Goal: Information Seeking & Learning: Learn about a topic

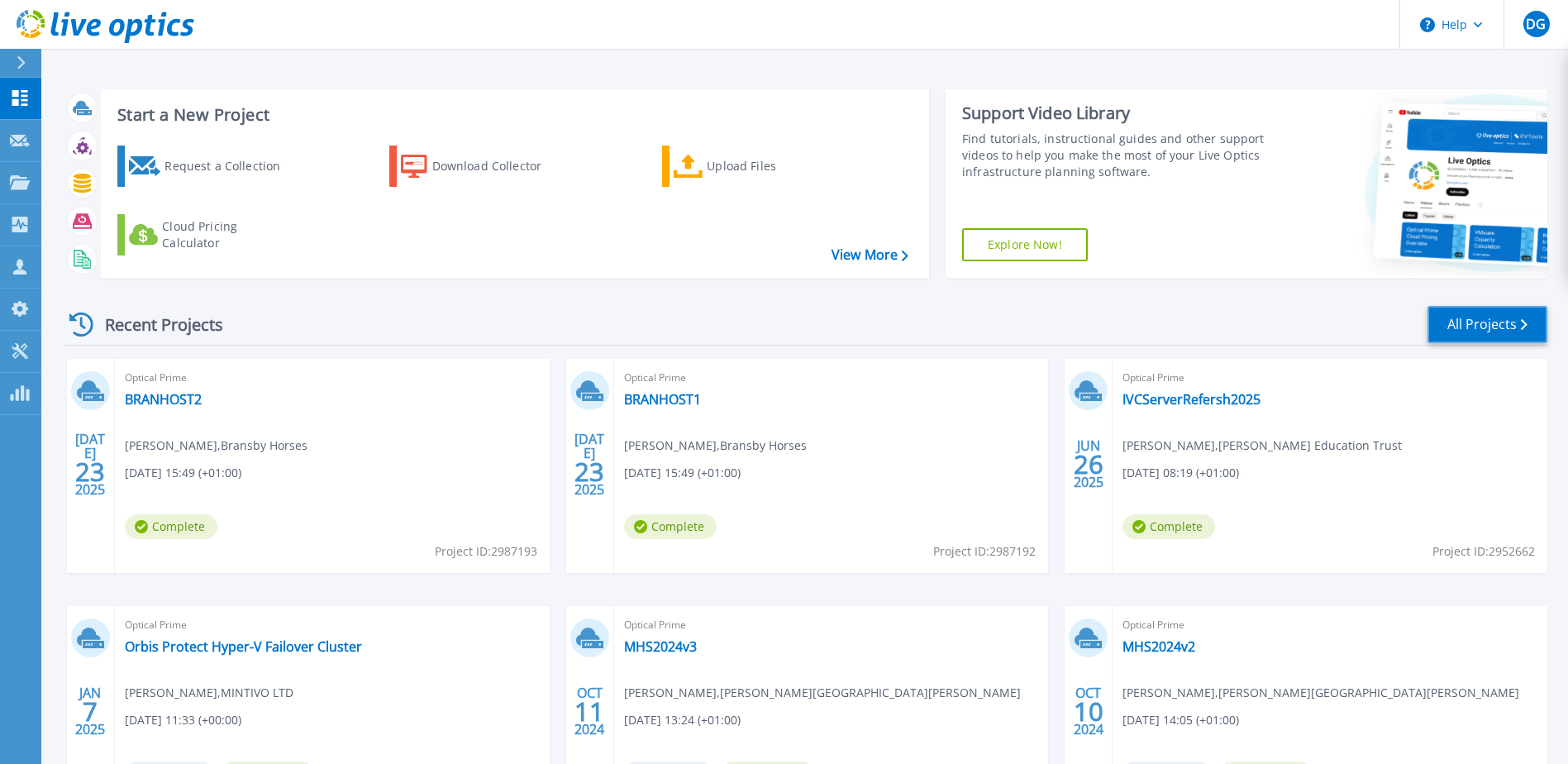
click at [1475, 326] on link "All Projects" at bounding box center [1487, 324] width 120 height 37
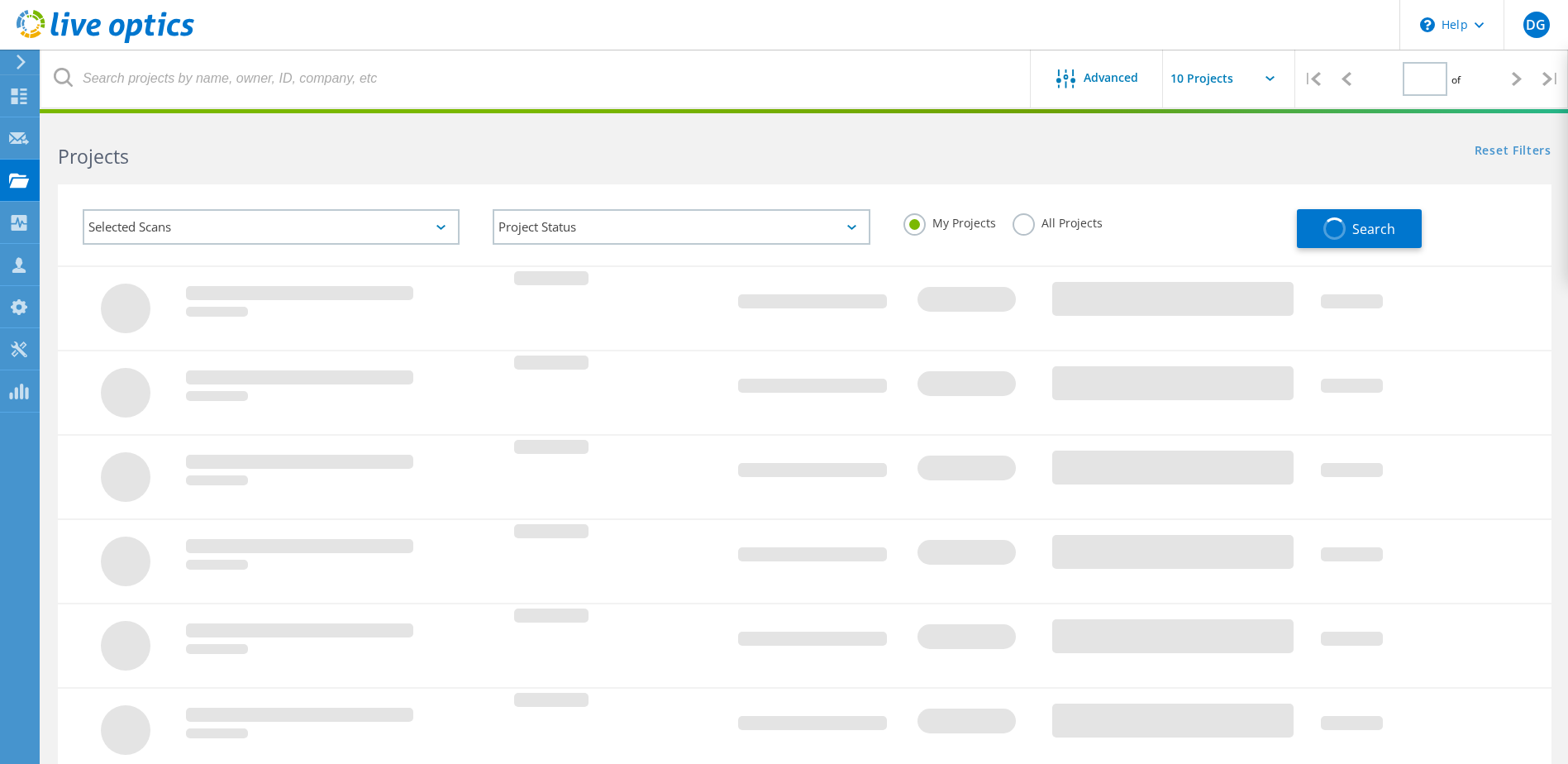
type input "1"
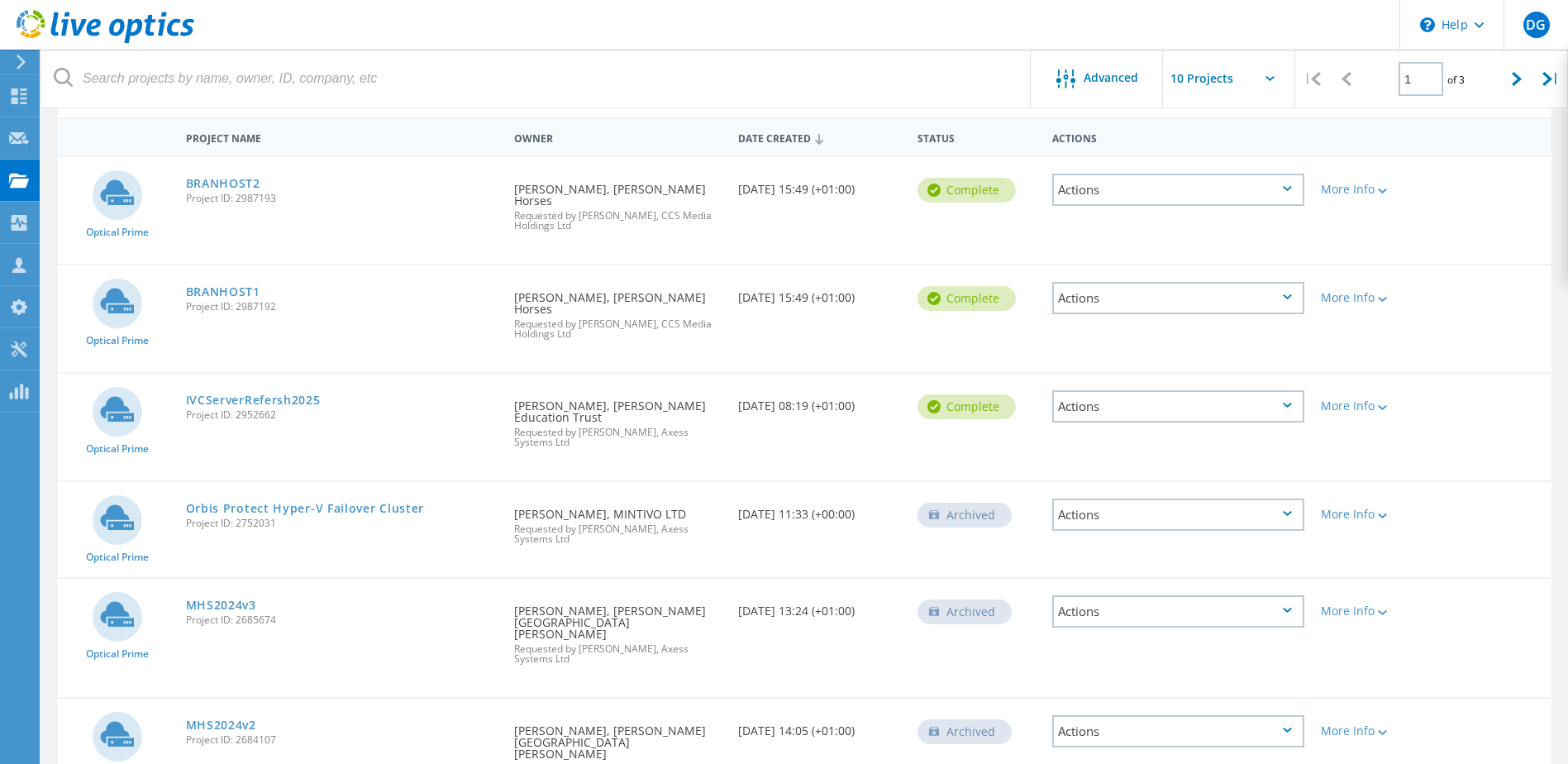
scroll to position [165, 0]
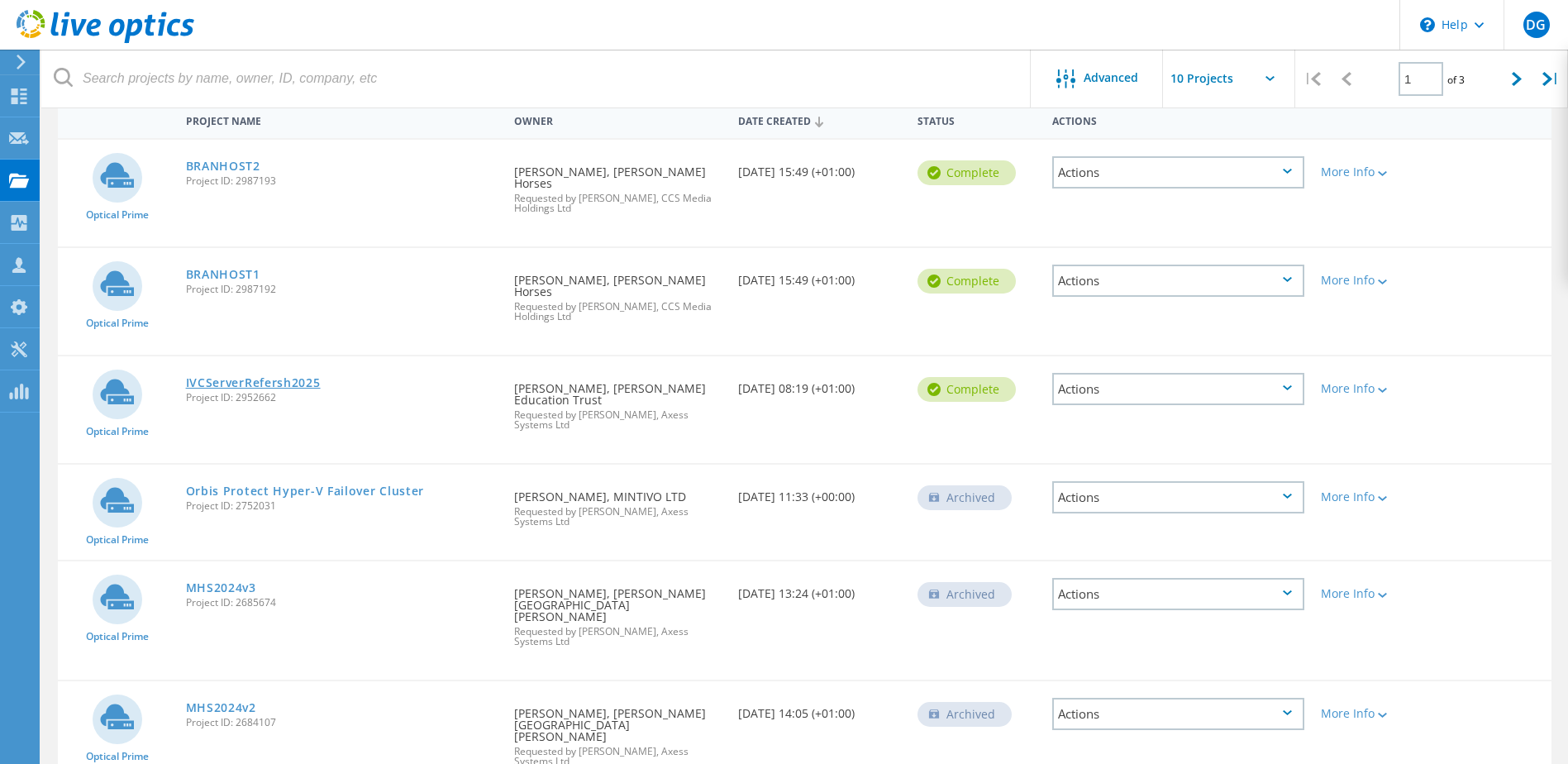
click at [270, 377] on link "IVCServerRefersh2025" at bounding box center [253, 382] width 134 height 12
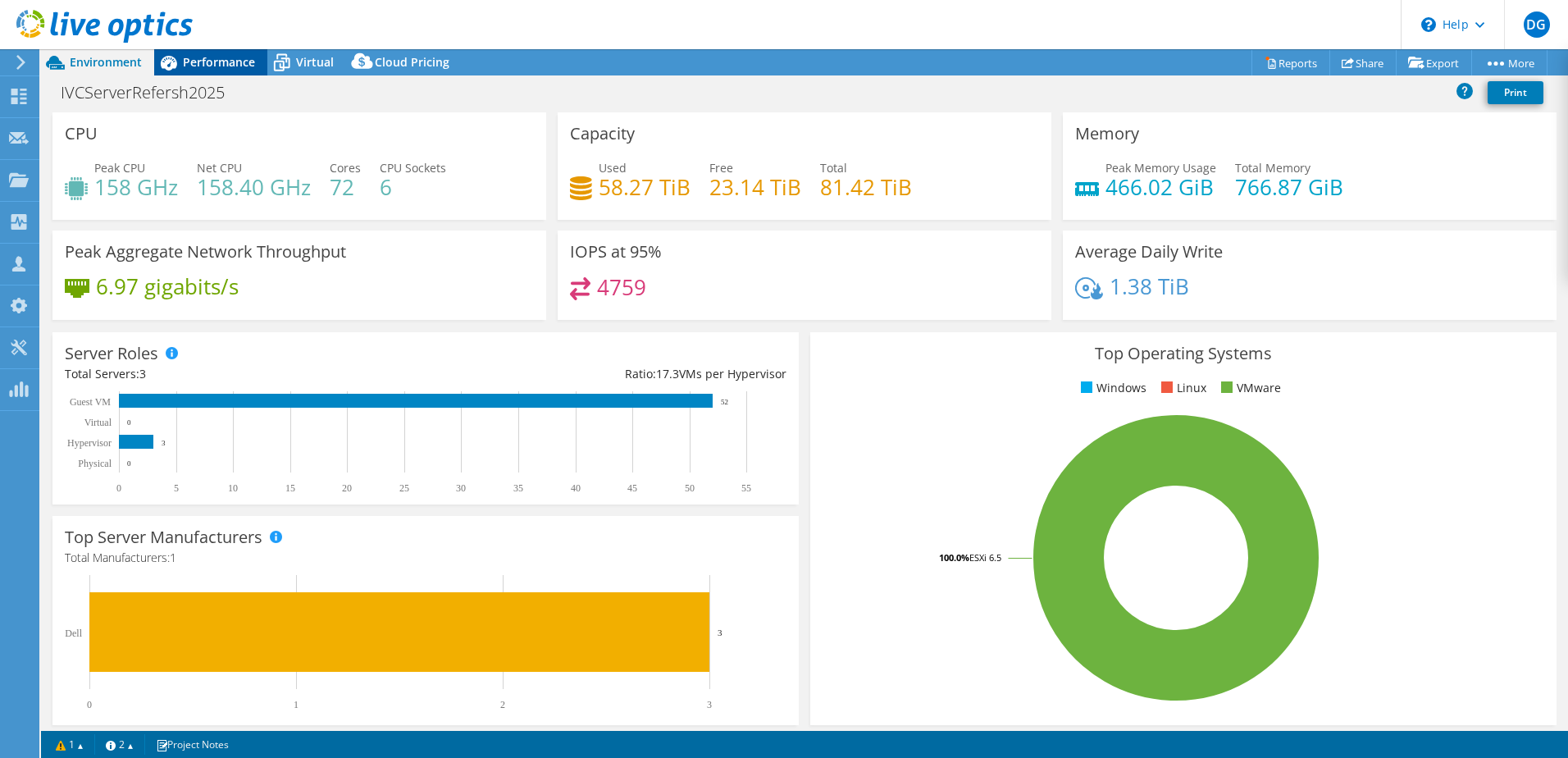
click at [247, 58] on span "Performance" at bounding box center [219, 62] width 72 height 16
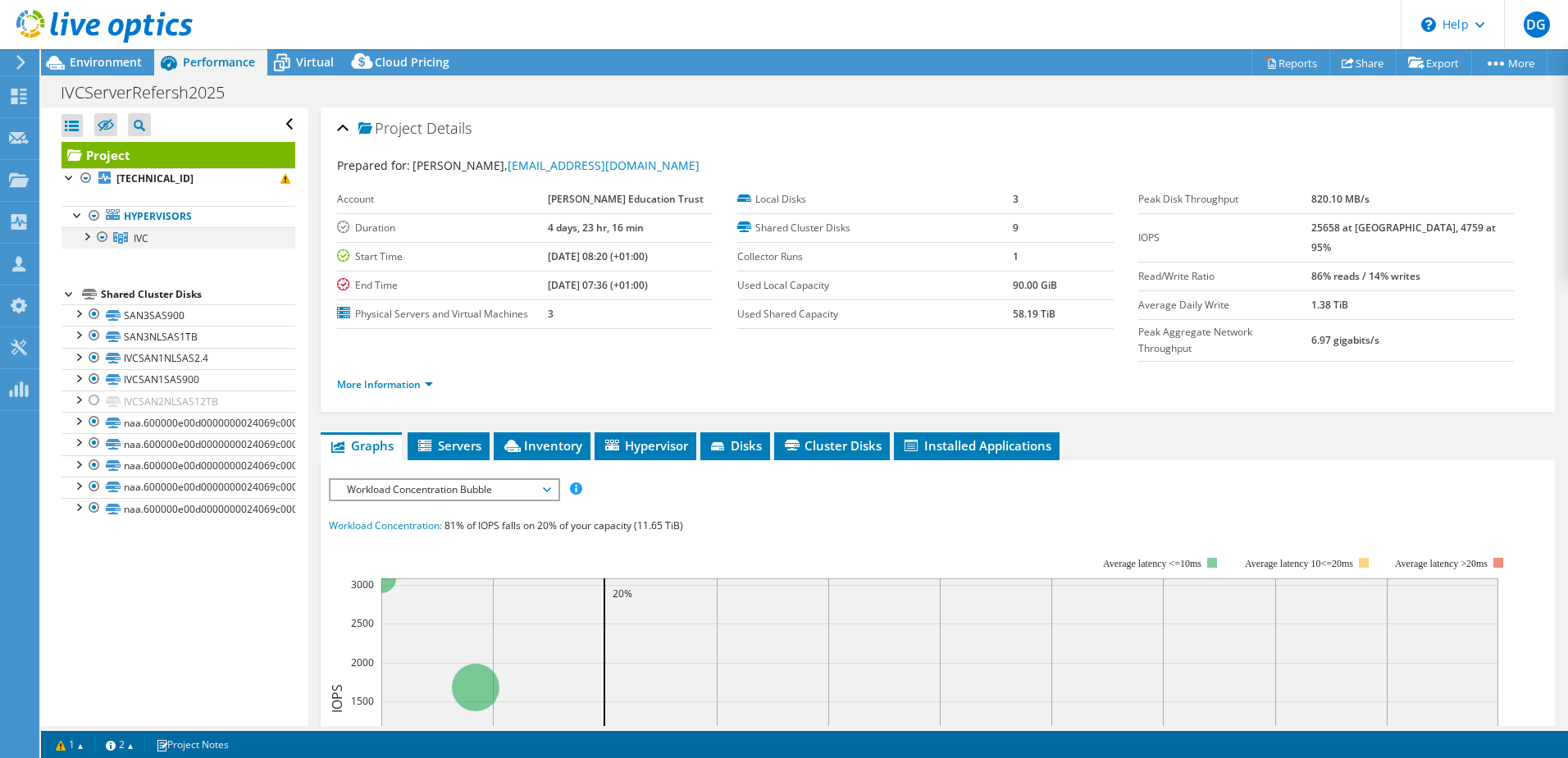
click at [86, 238] on div at bounding box center [86, 235] width 16 height 16
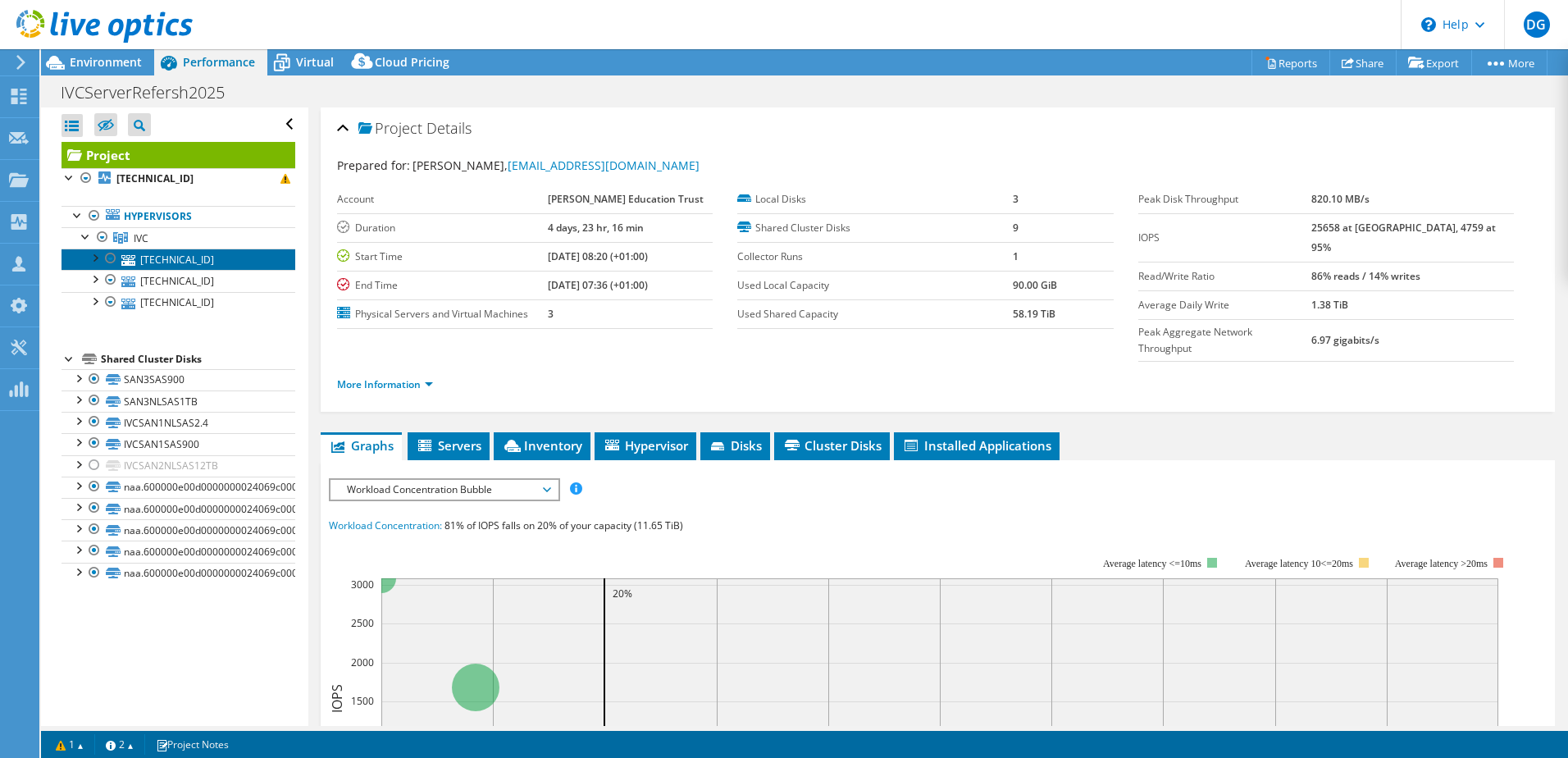
click at [155, 257] on link "[TECHNICAL_ID]" at bounding box center [178, 259] width 234 height 21
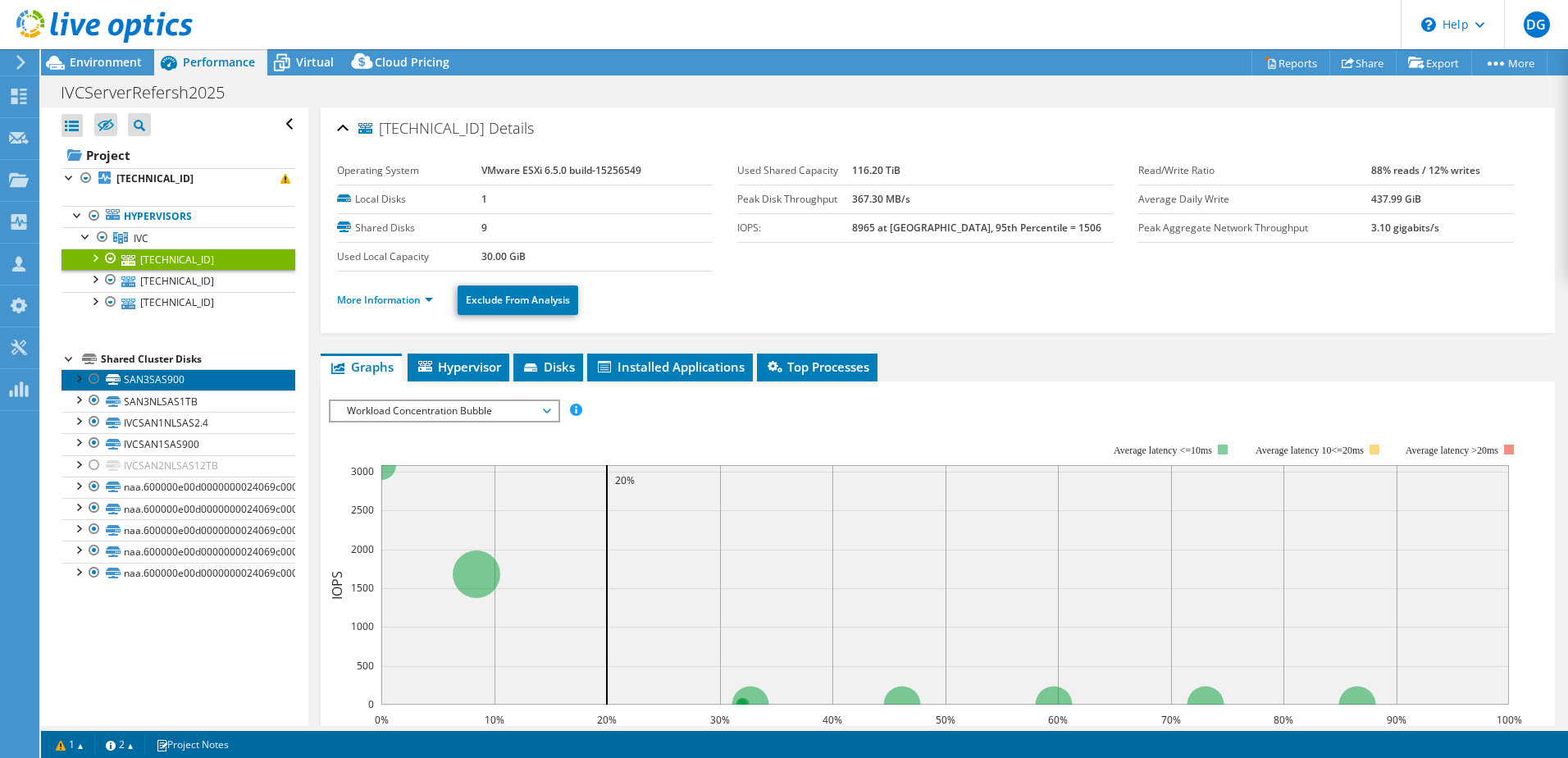
click at [221, 381] on link "SAN3SAS900" at bounding box center [178, 380] width 234 height 21
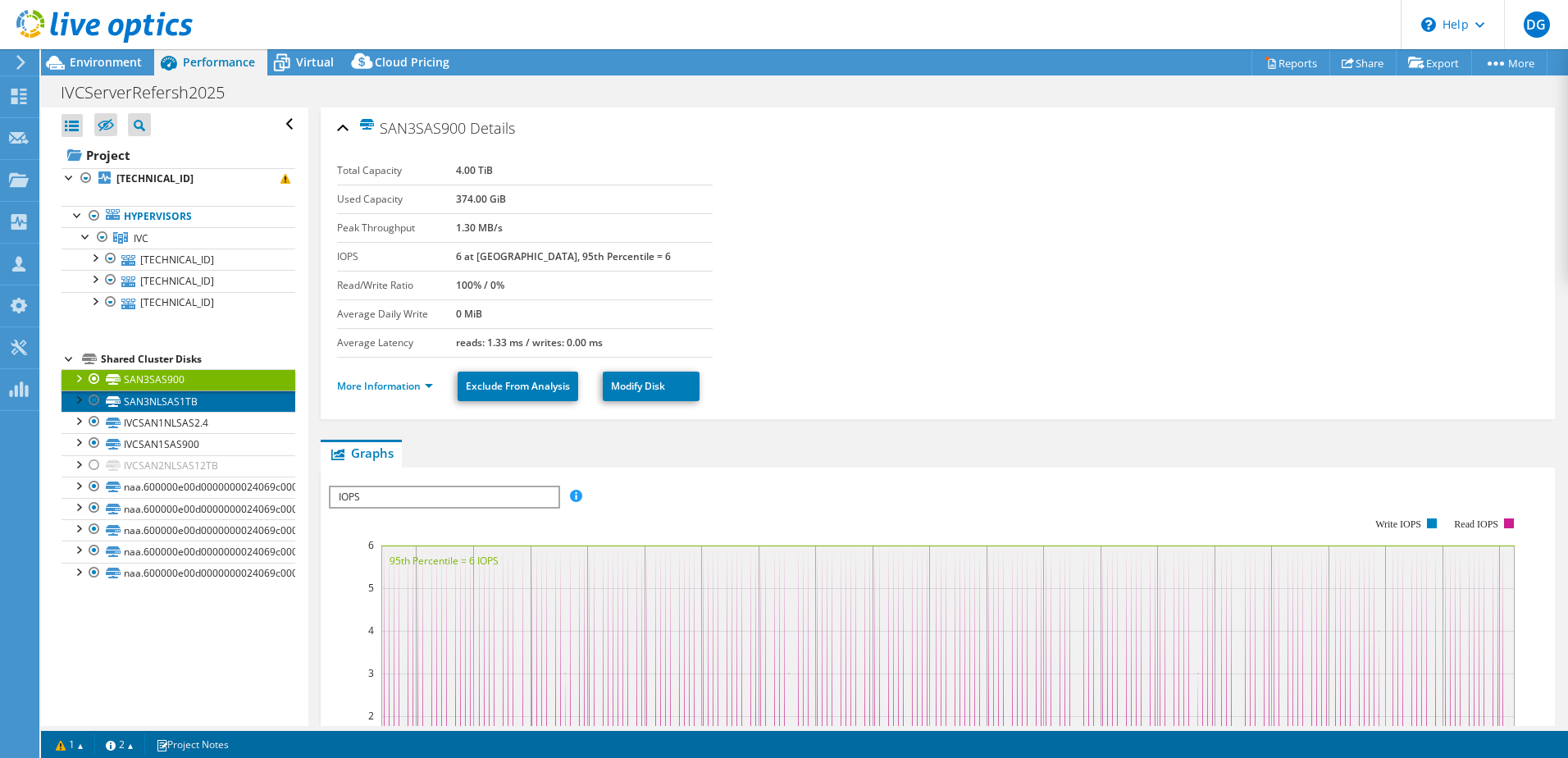
click at [222, 402] on link "SAN3NLSAS1TB" at bounding box center [178, 401] width 234 height 21
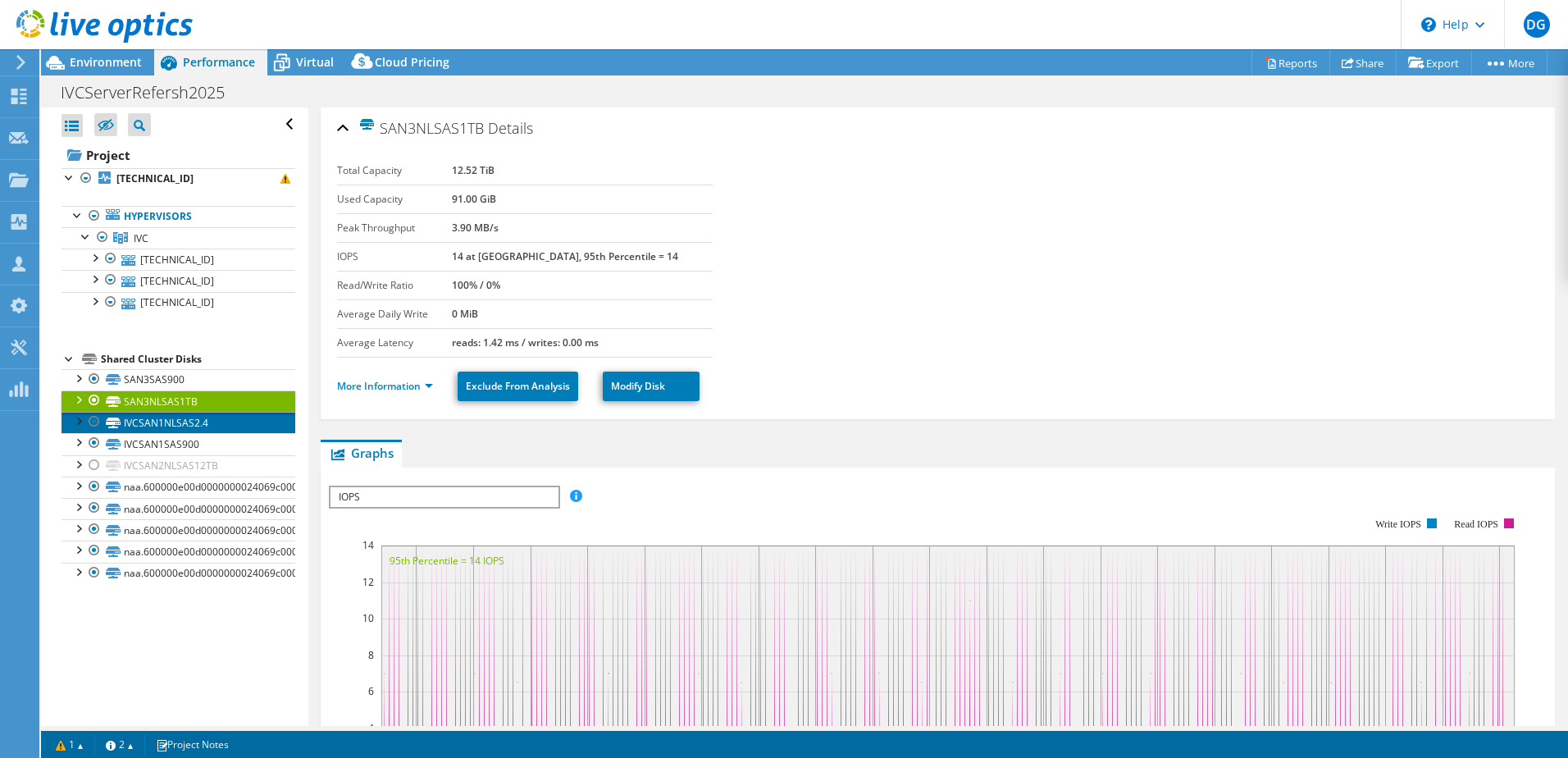
click at [221, 420] on link "IVCSAN1NLSAS2.4" at bounding box center [178, 423] width 234 height 21
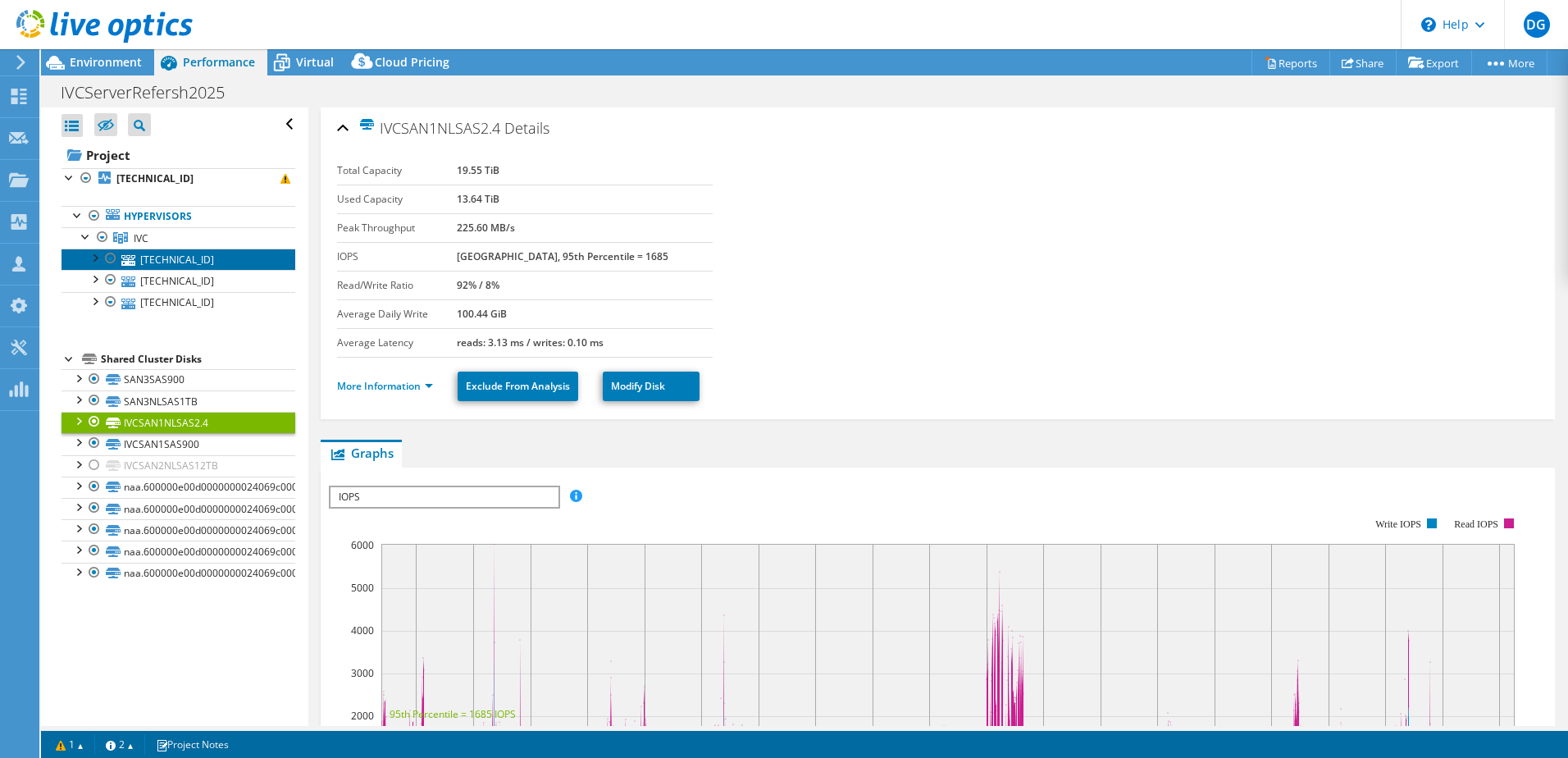
click at [202, 258] on link "[TECHNICAL_ID]" at bounding box center [178, 259] width 234 height 21
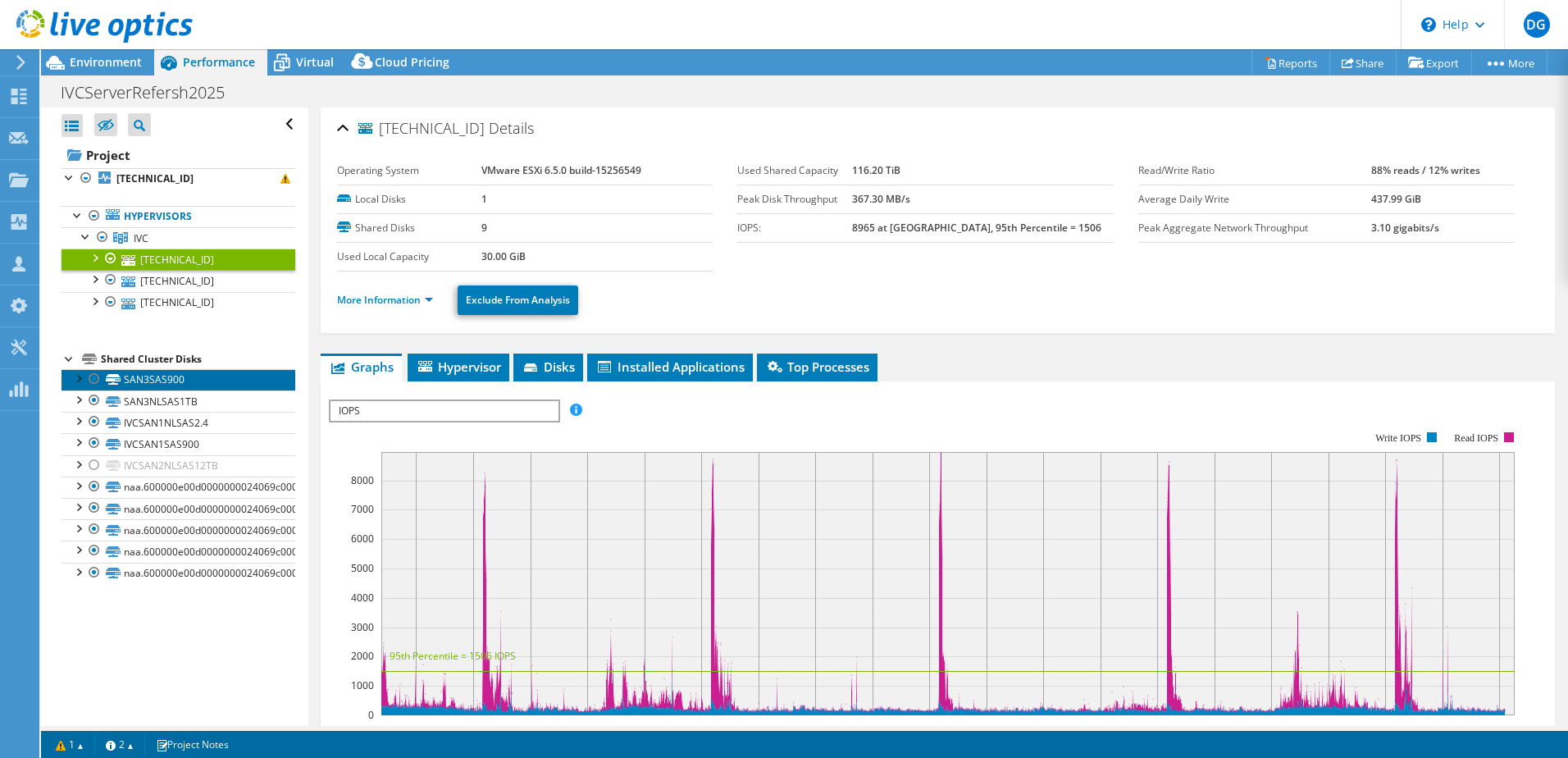
click at [173, 381] on link "SAN3SAS900" at bounding box center [178, 380] width 234 height 21
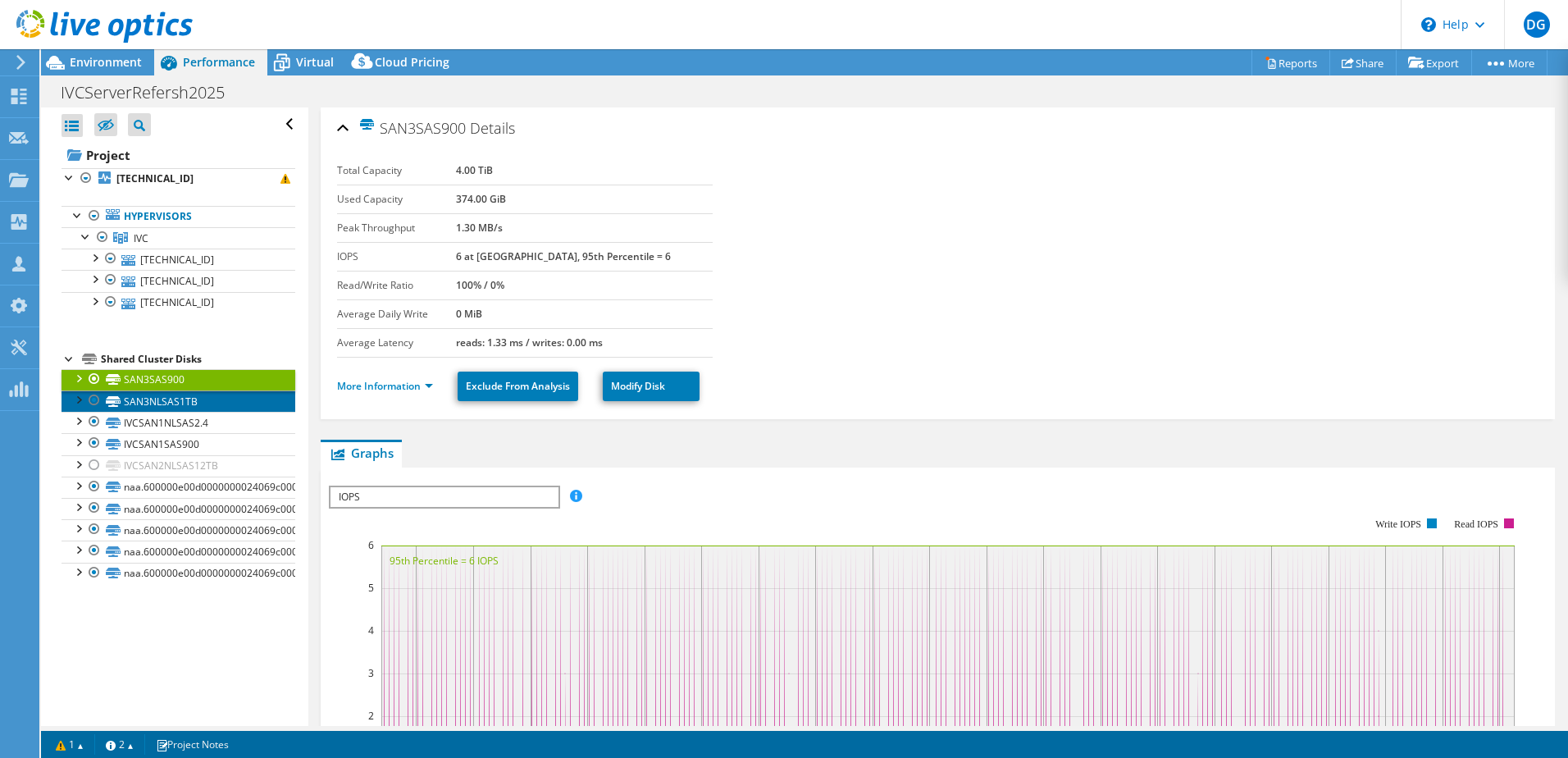
click at [184, 404] on link "SAN3NLSAS1TB" at bounding box center [178, 401] width 234 height 21
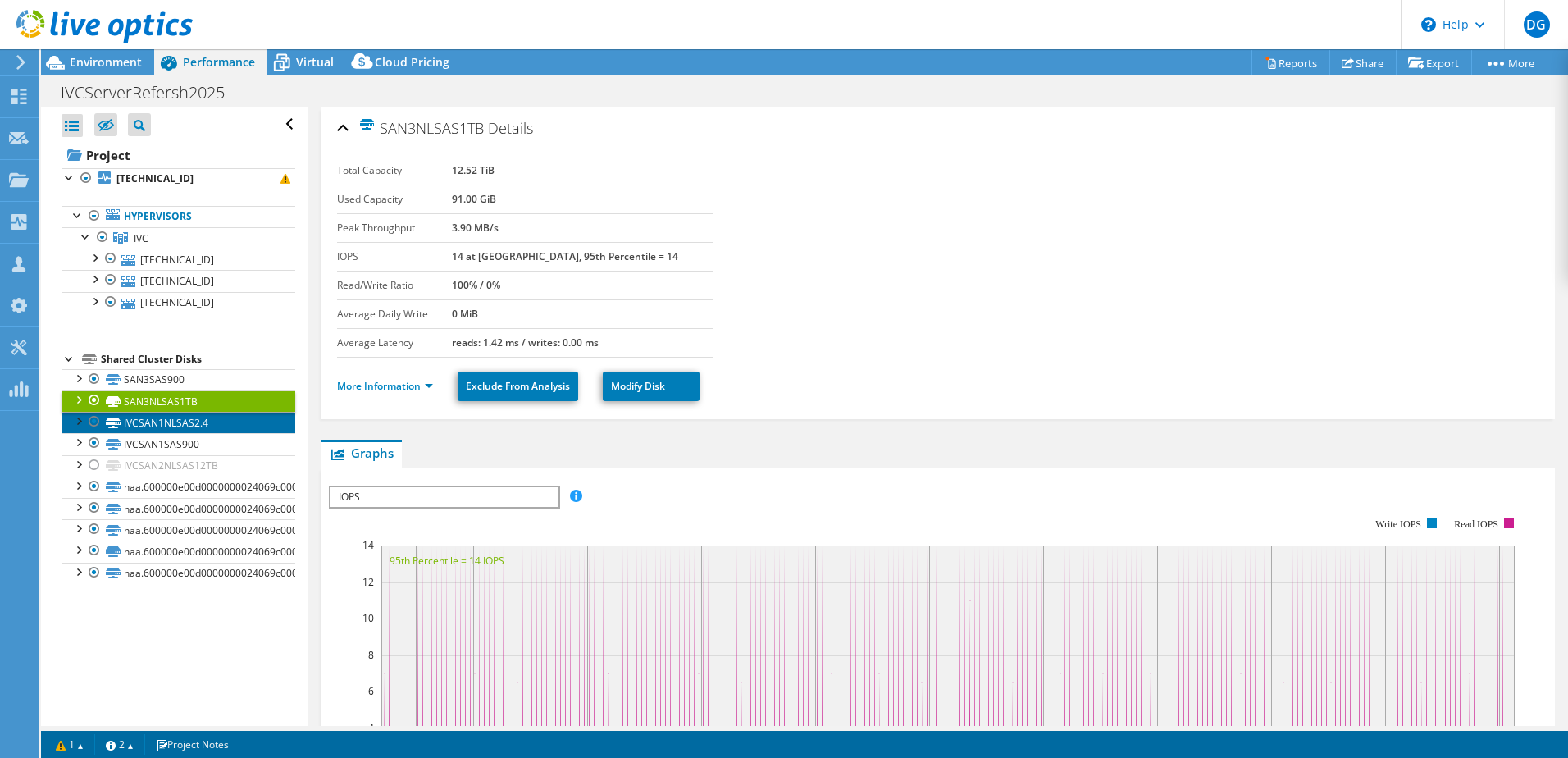
click at [213, 420] on link "IVCSAN1NLSAS2.4" at bounding box center [178, 423] width 234 height 21
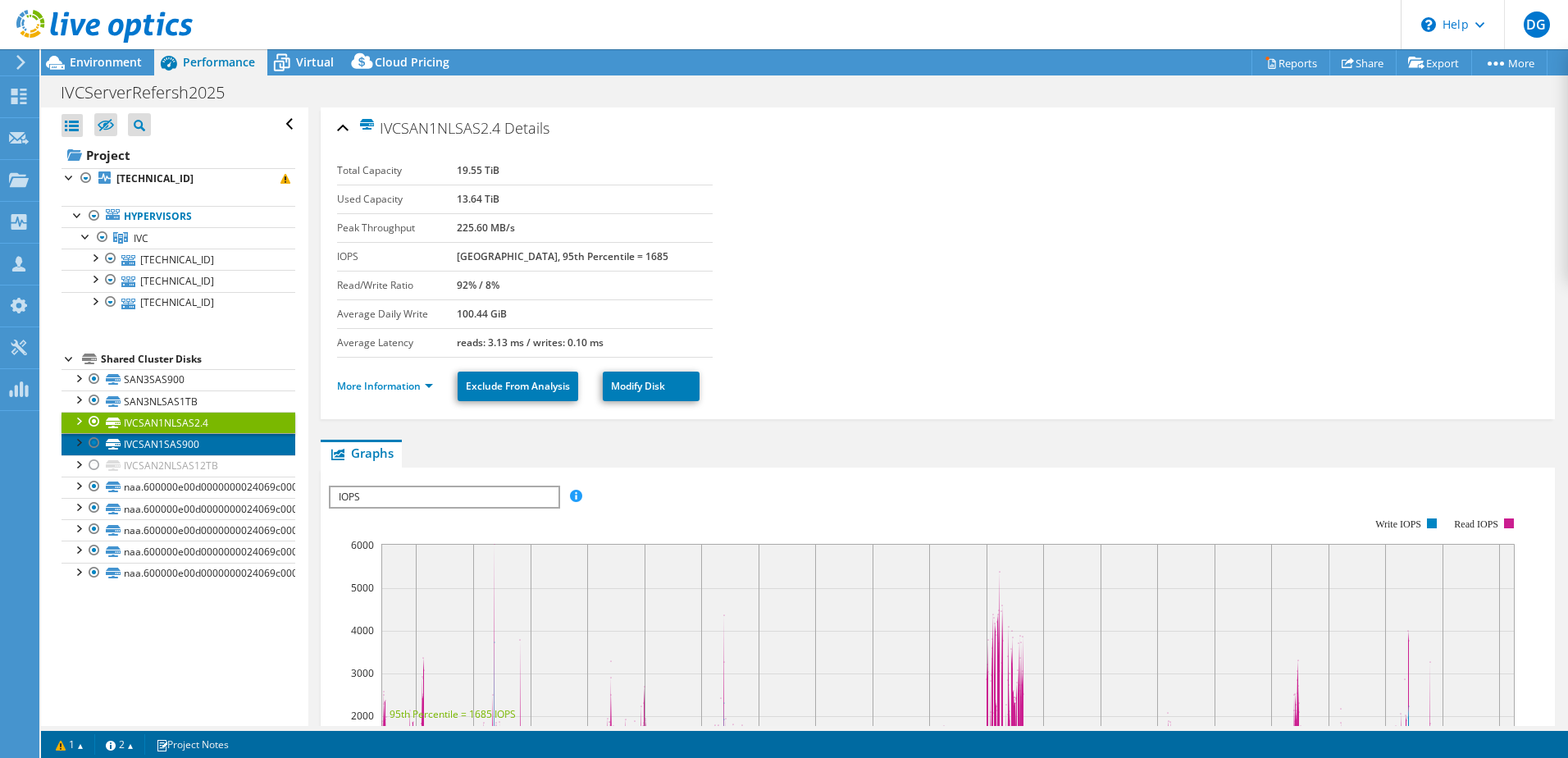
click at [208, 449] on link "IVCSAN1SAS900" at bounding box center [178, 444] width 234 height 21
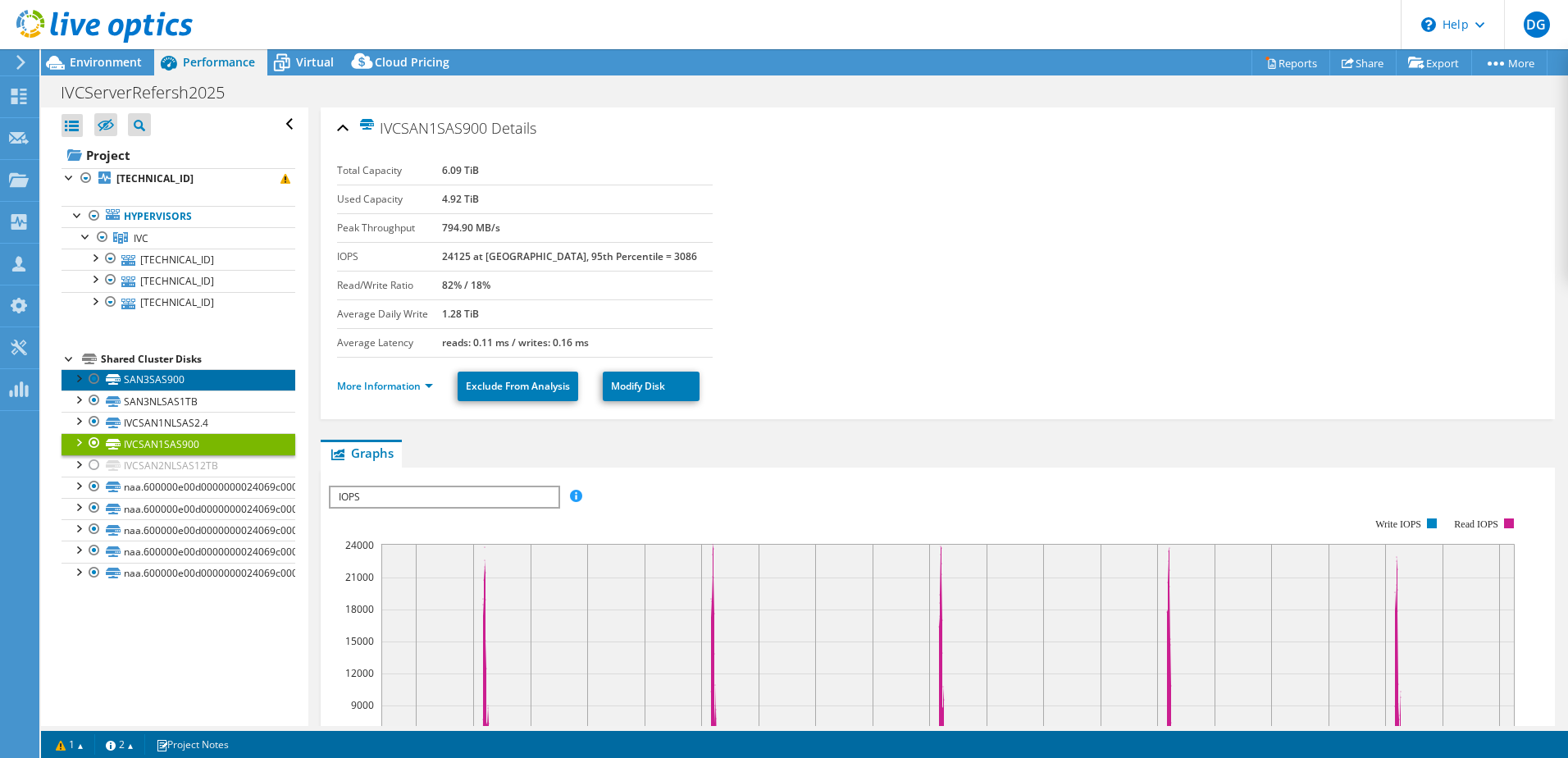
click at [197, 382] on link "SAN3SAS900" at bounding box center [178, 380] width 234 height 21
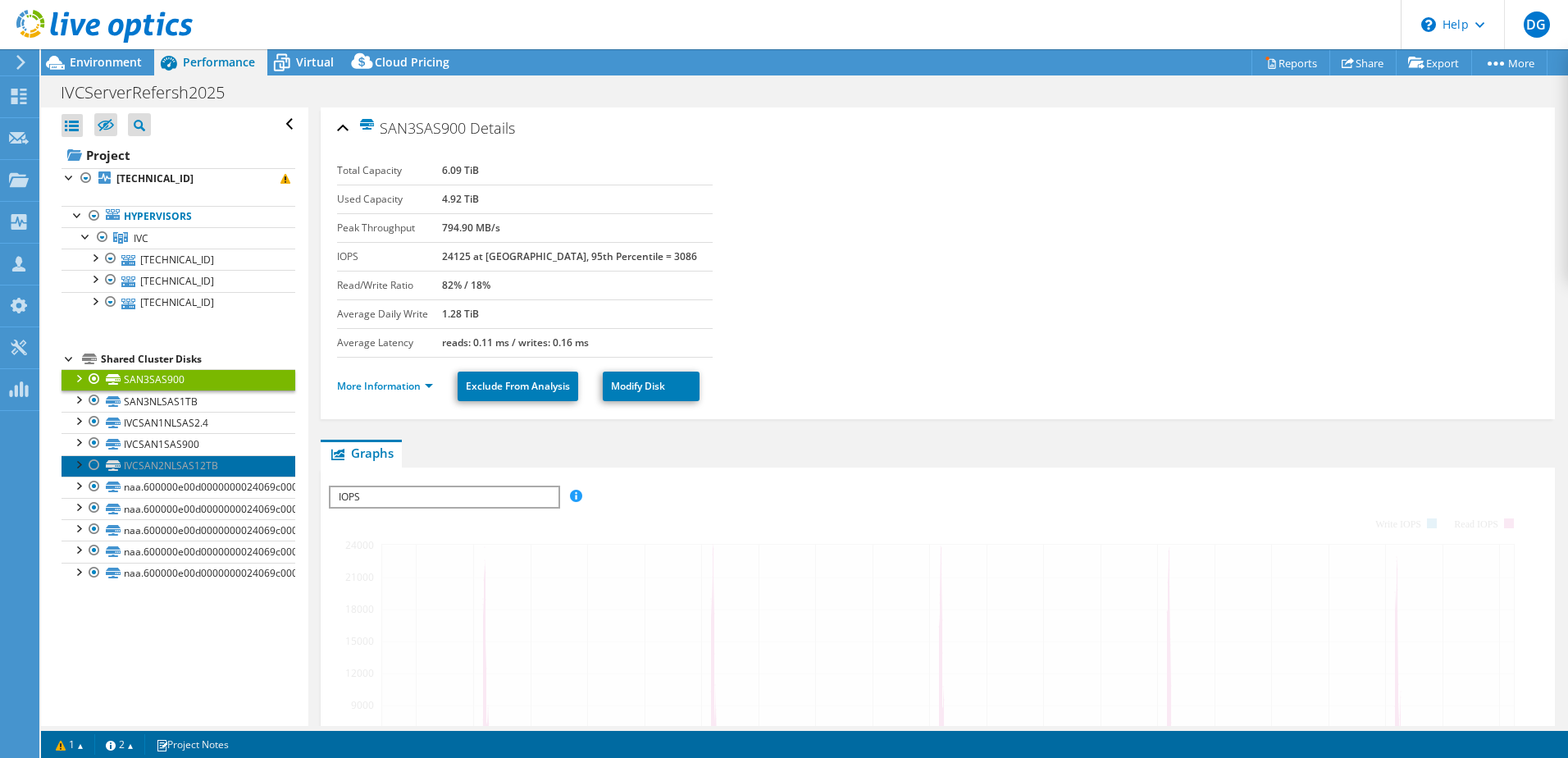
click at [209, 464] on link "IVCSAN2NLSAS12TB" at bounding box center [178, 466] width 234 height 21
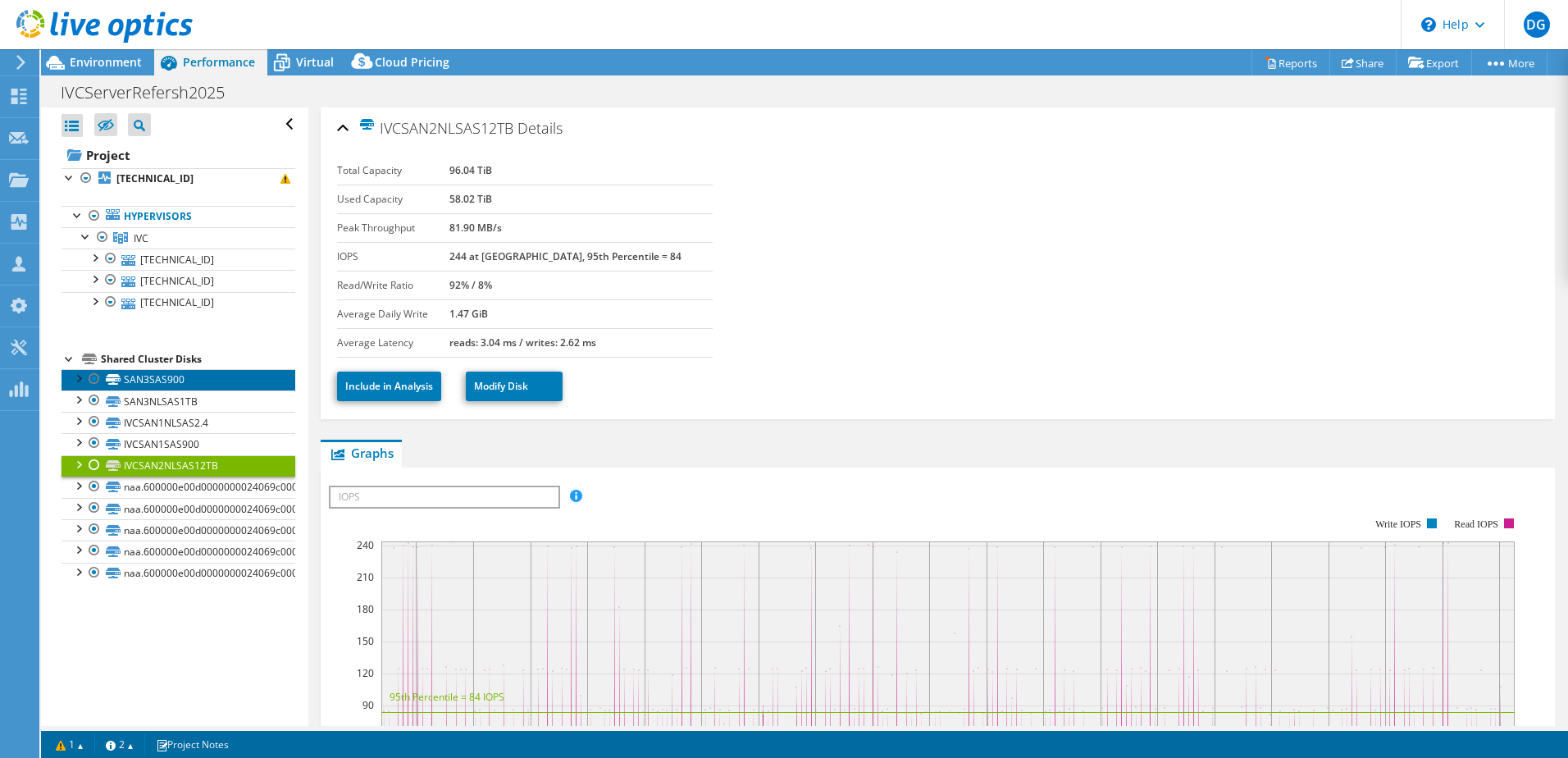
click at [223, 371] on link "SAN3SAS900" at bounding box center [178, 380] width 234 height 21
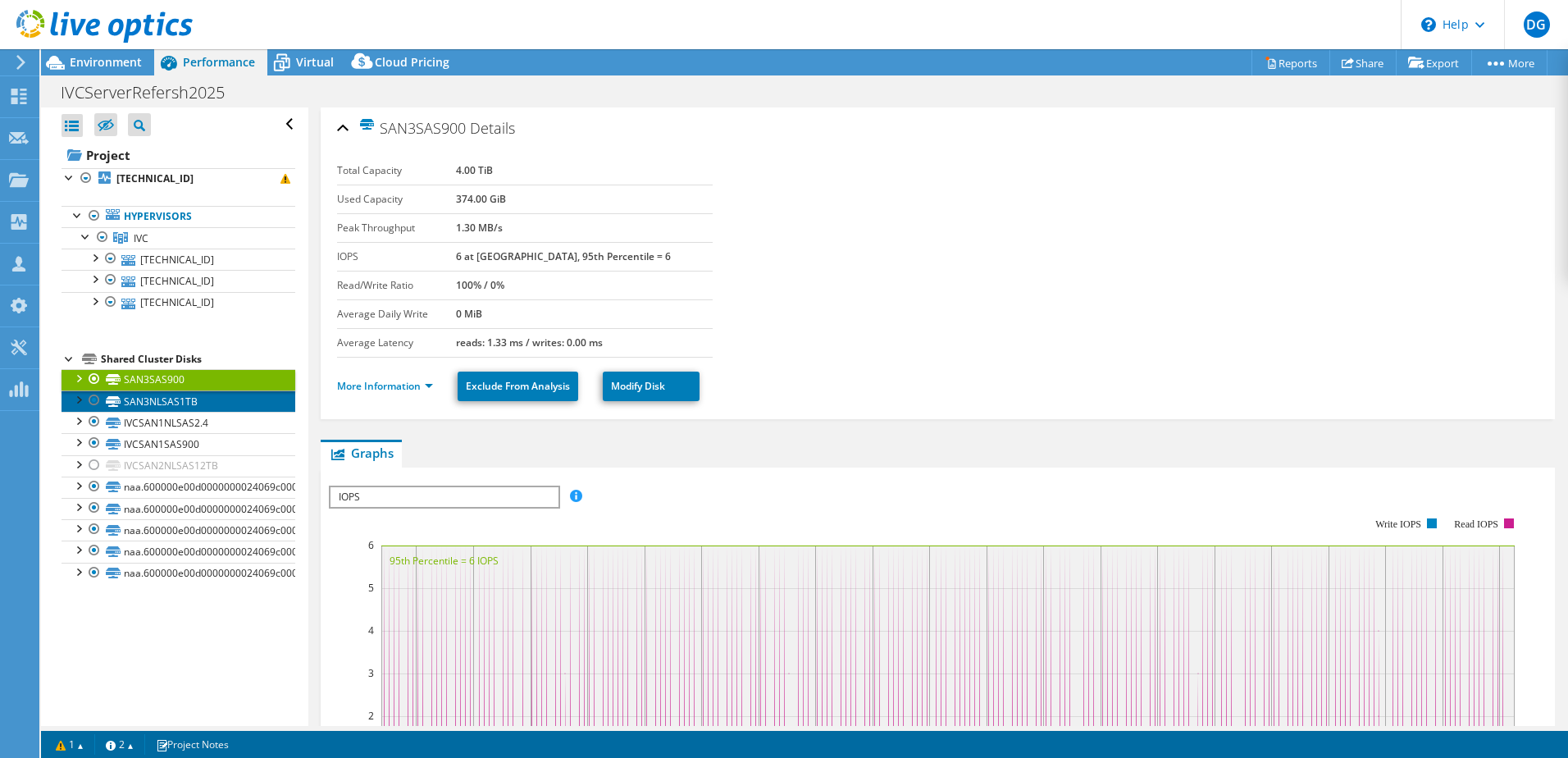
click at [182, 396] on link "SAN3NLSAS1TB" at bounding box center [178, 401] width 234 height 21
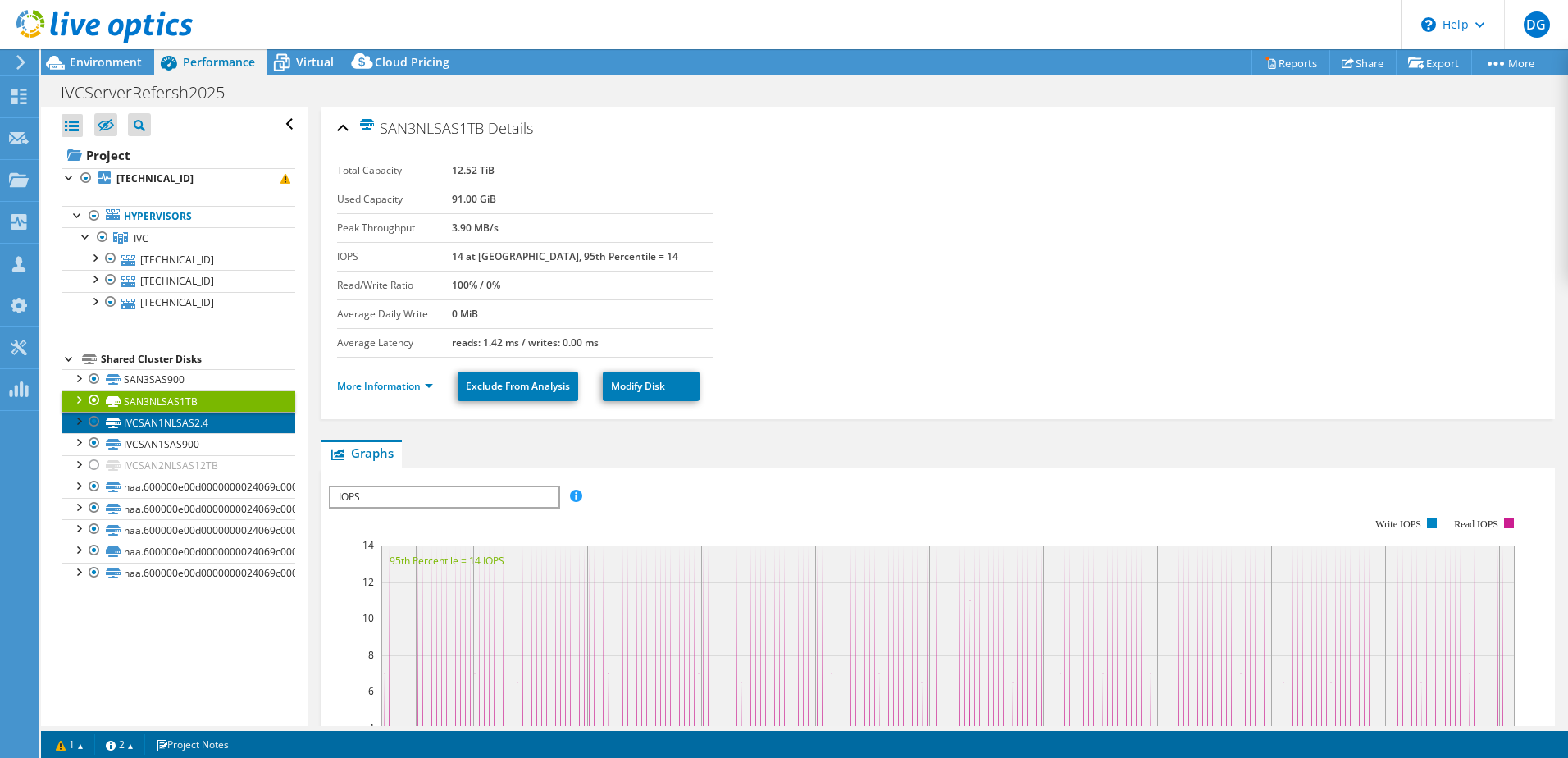
click at [173, 422] on link "IVCSAN1NLSAS2.4" at bounding box center [178, 423] width 234 height 21
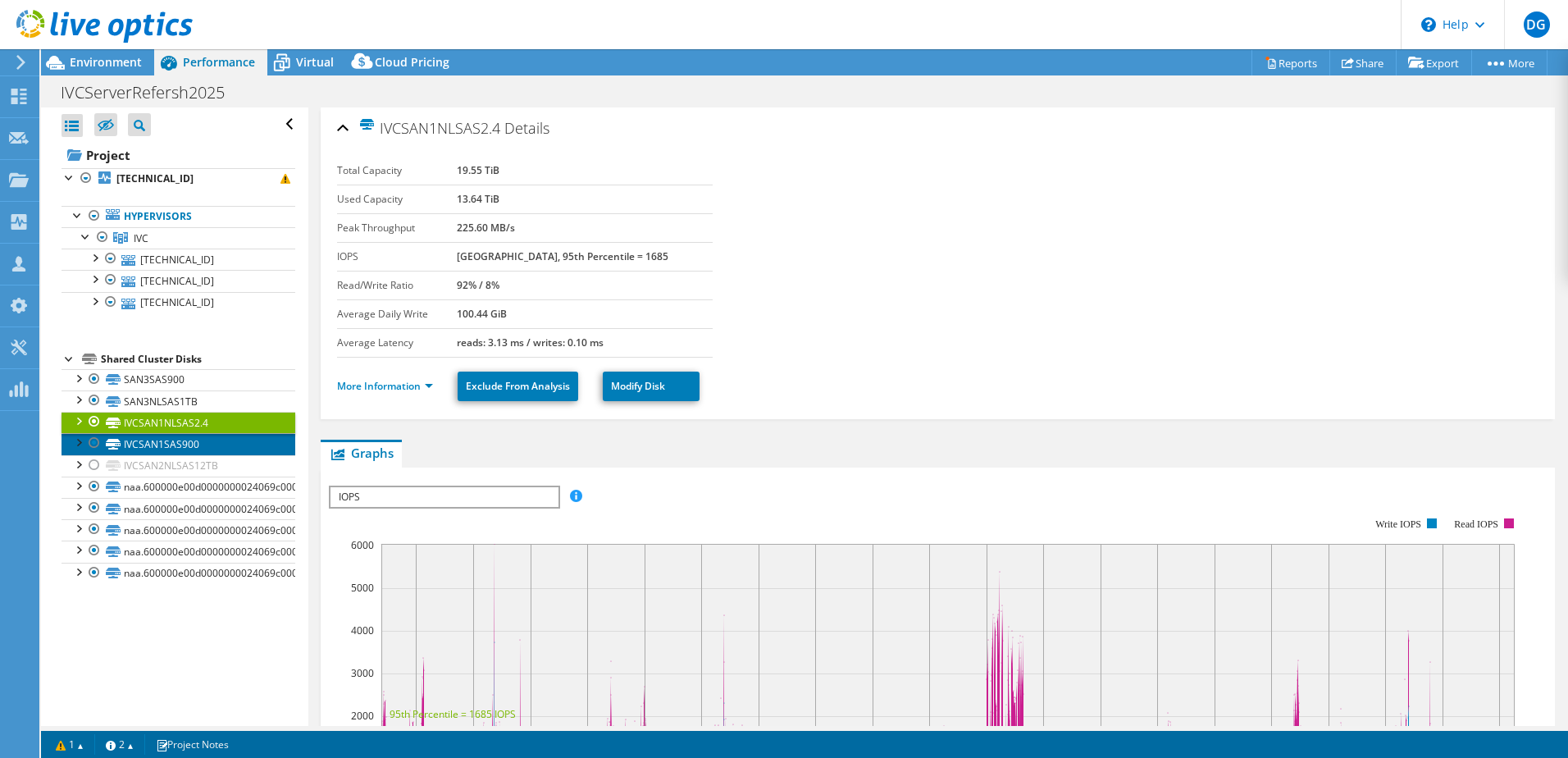
click at [173, 448] on link "IVCSAN1SAS900" at bounding box center [178, 444] width 234 height 21
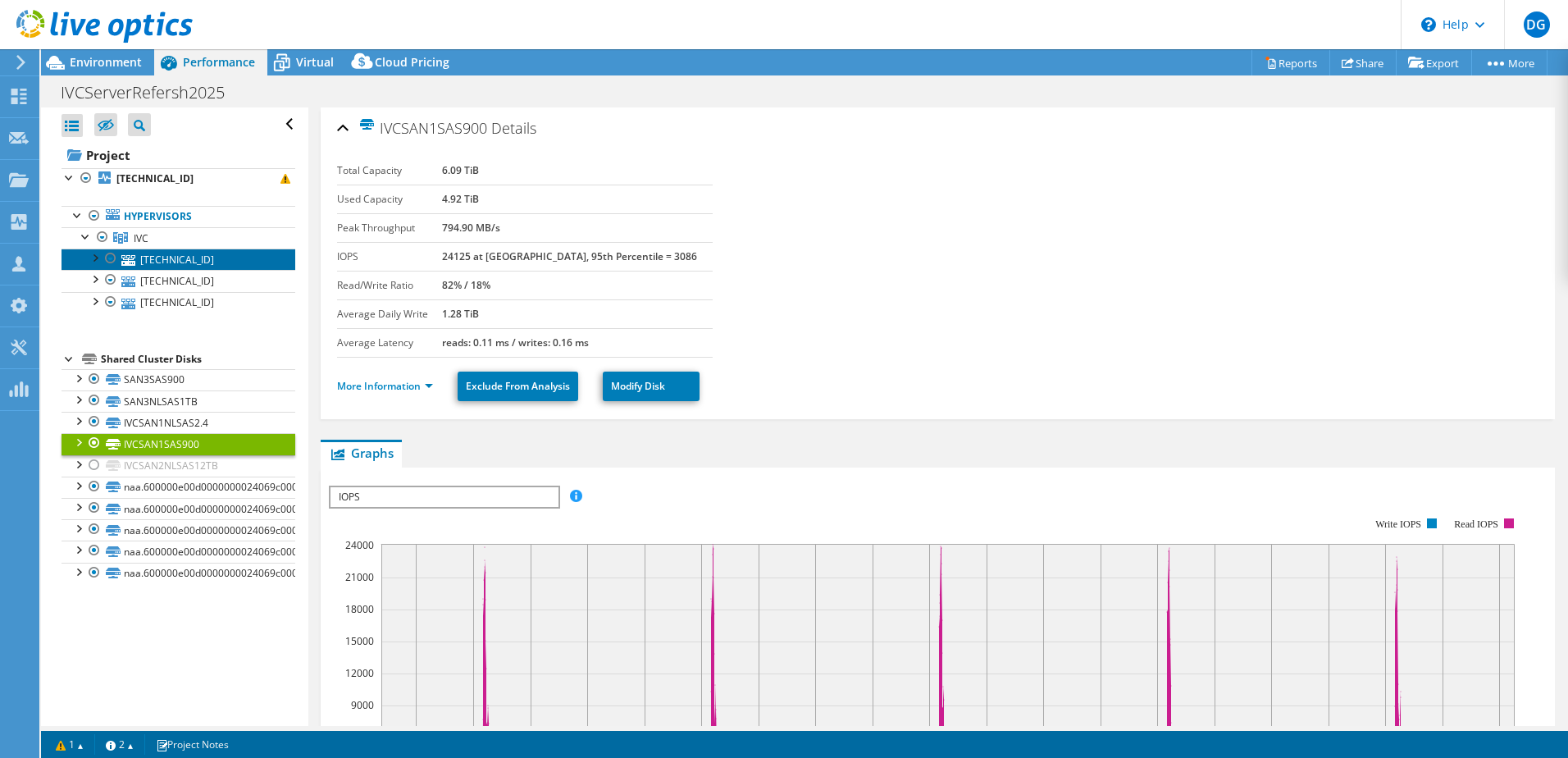
click at [153, 253] on link "[TECHNICAL_ID]" at bounding box center [178, 259] width 234 height 21
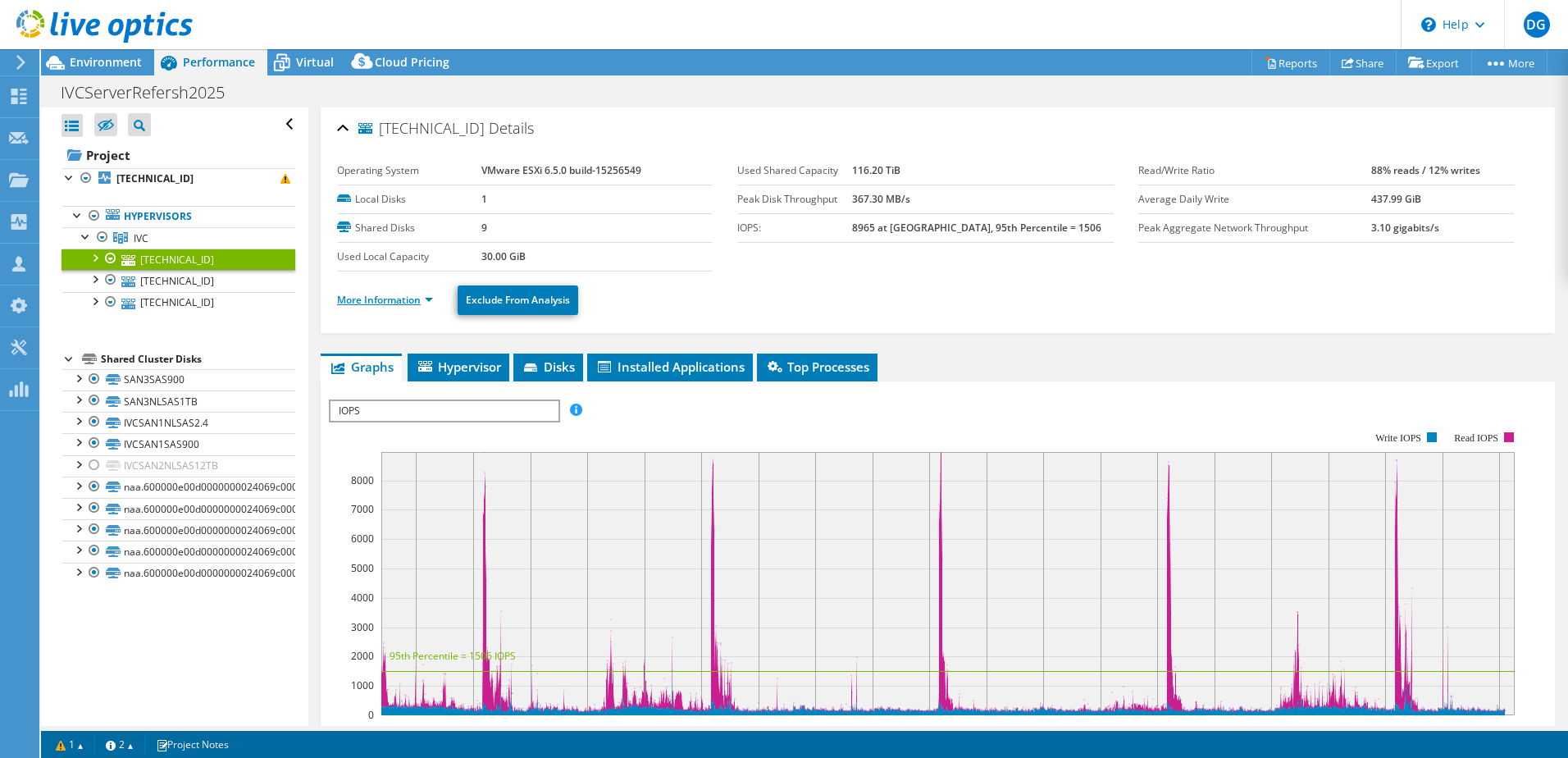
click at [386, 300] on link "More Information" at bounding box center [385, 300] width 96 height 14
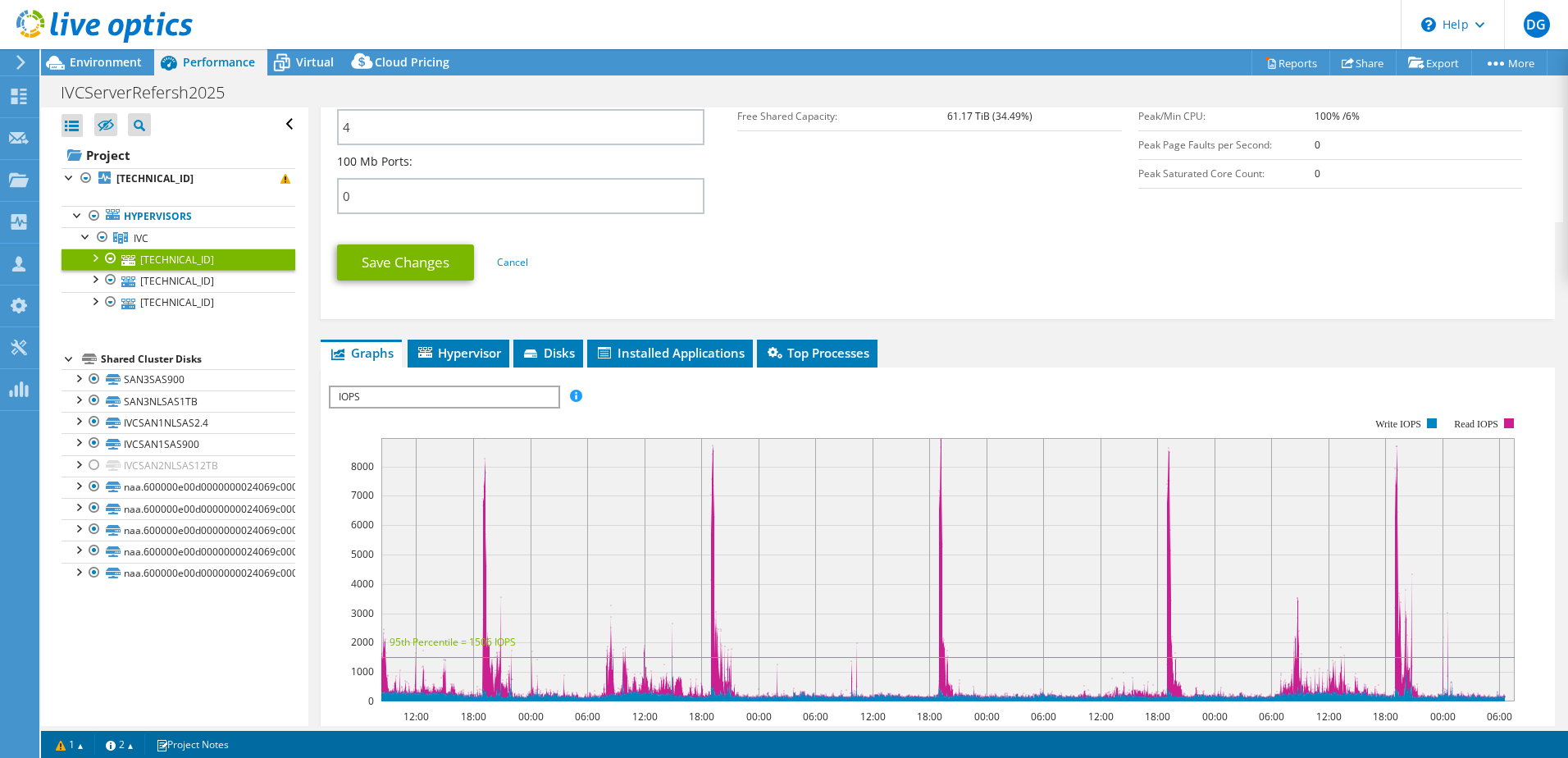
scroll to position [820, 0]
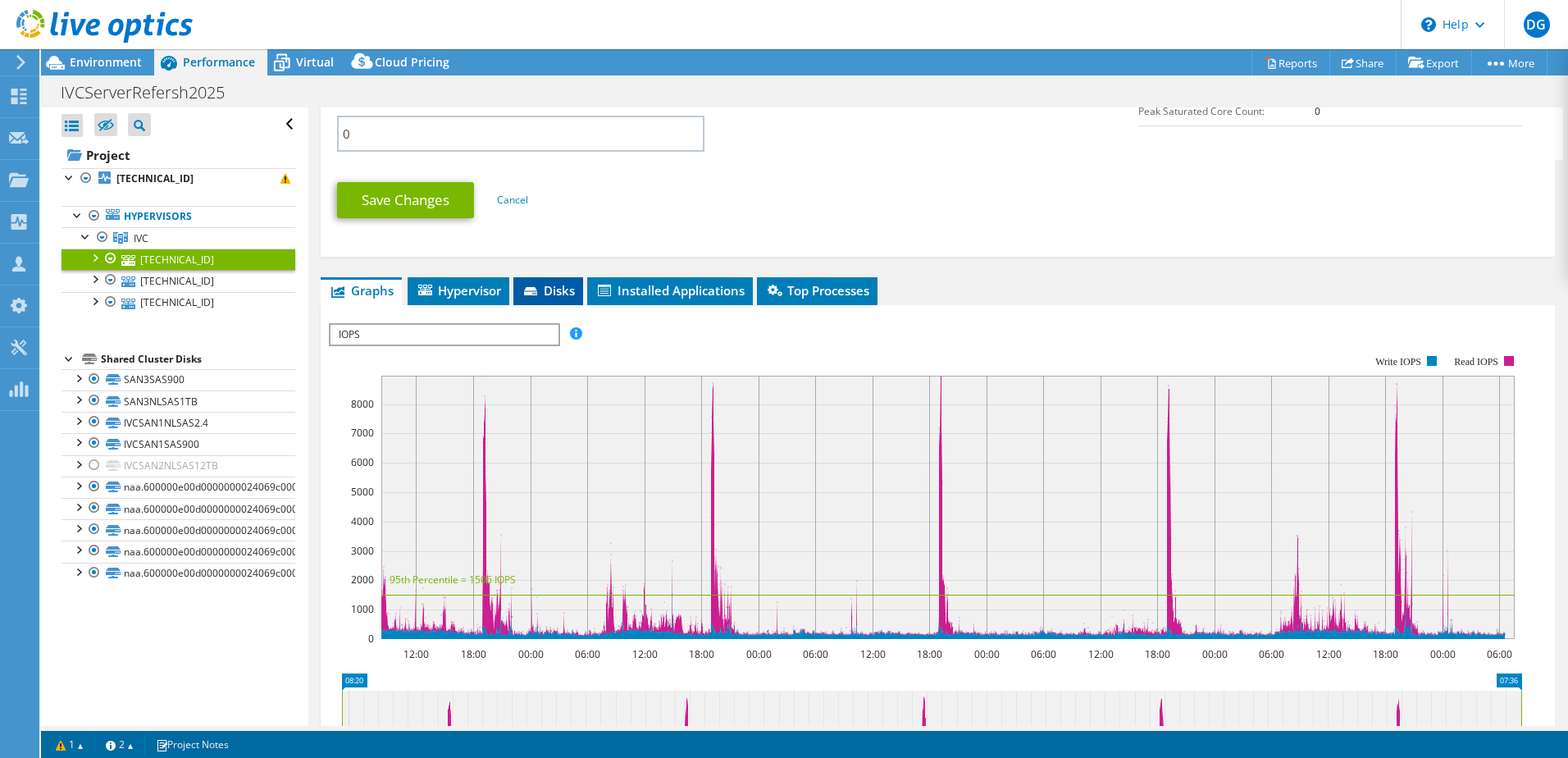
click at [535, 278] on li "Disks" at bounding box center [548, 291] width 69 height 28
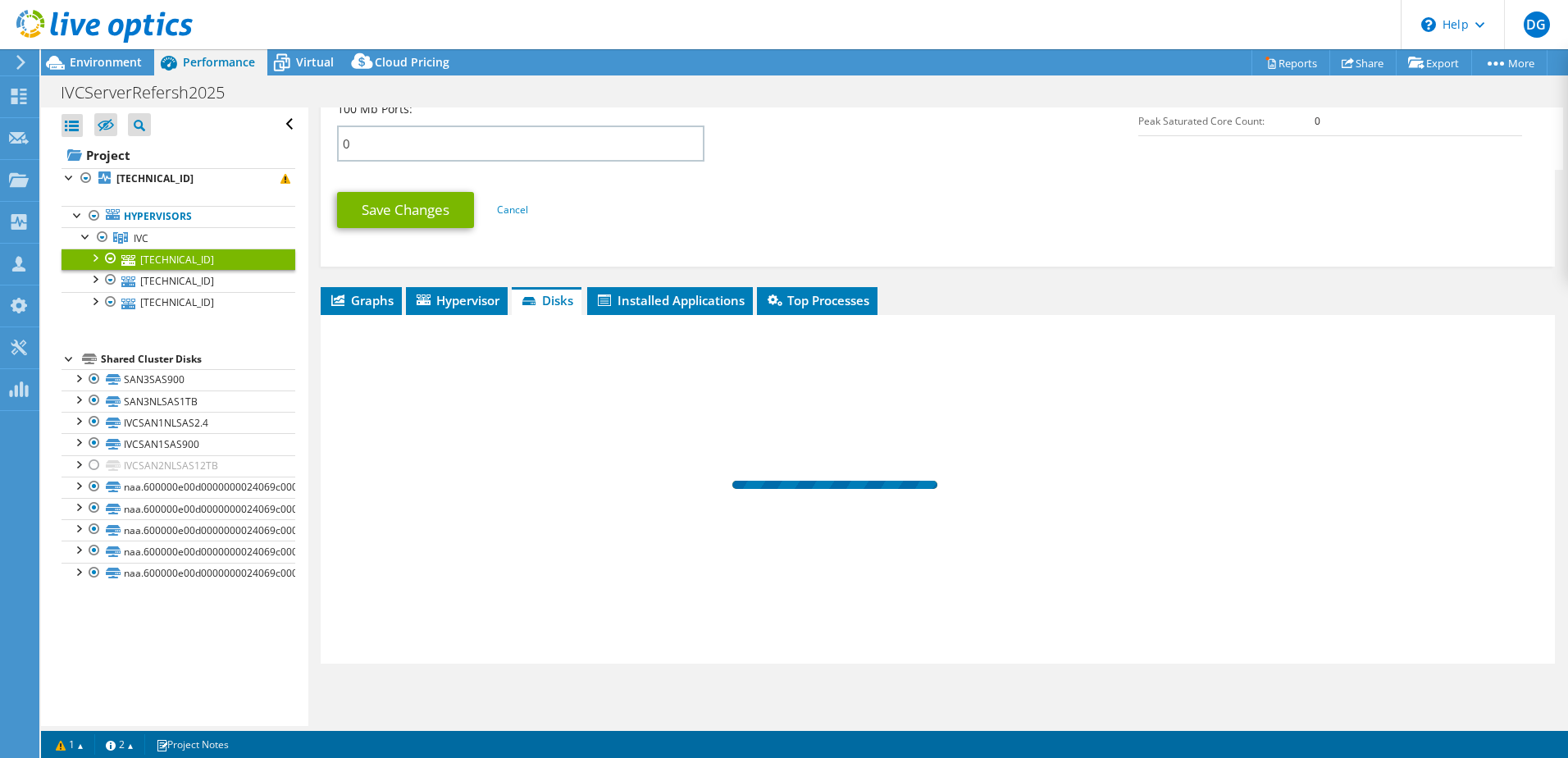
scroll to position [810, 0]
